Goal: Go to known website: Access a specific website the user already knows

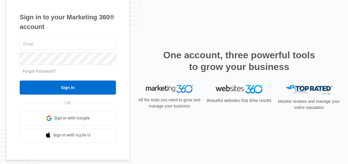
type input "[EMAIL_ADDRESS][DOMAIN_NAME]"
click at [60, 87] on input "Sign In" at bounding box center [68, 88] width 96 height 14
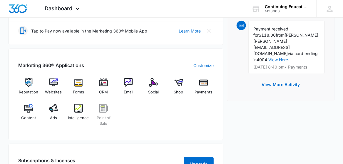
scroll to position [197, 0]
click at [179, 82] on img at bounding box center [178, 82] width 9 height 9
